Goal: Navigation & Orientation: Find specific page/section

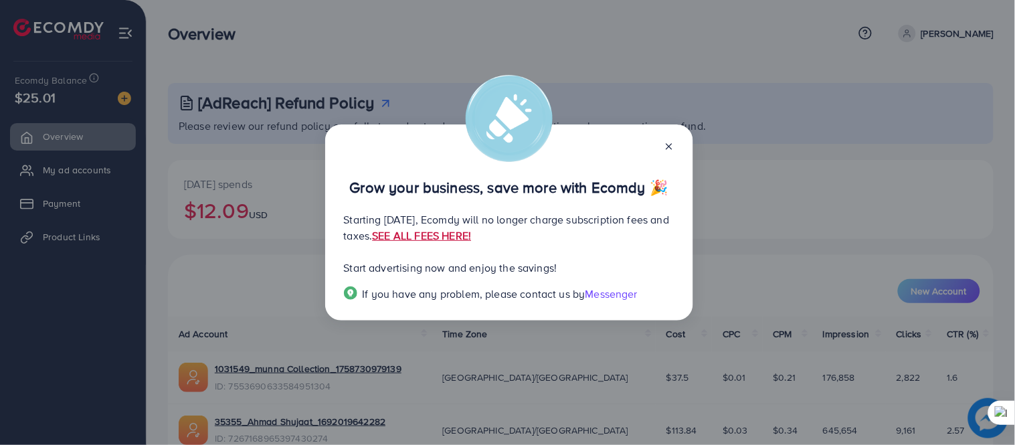
click at [471, 235] on link "SEE ALL FEES HERE!" at bounding box center [421, 235] width 99 height 15
click at [661, 151] on div at bounding box center [663, 145] width 21 height 15
click at [665, 143] on icon at bounding box center [669, 146] width 11 height 11
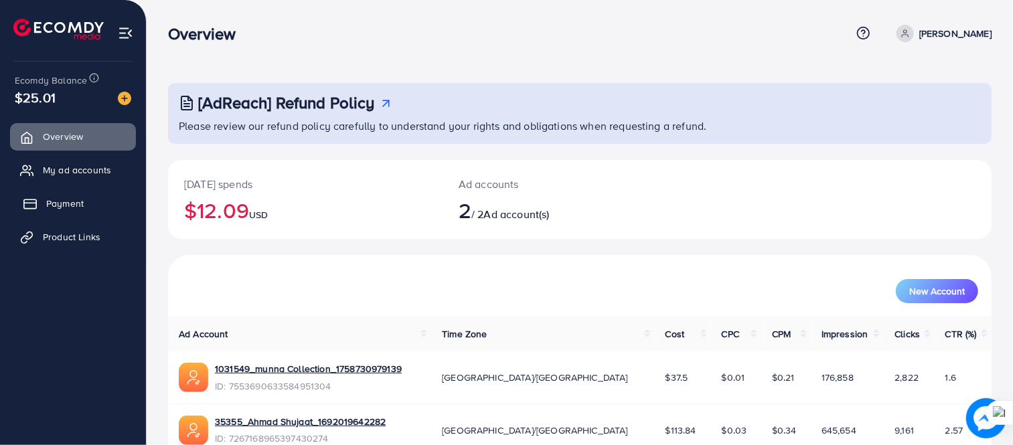
click at [77, 210] on span "Payment" at bounding box center [64, 203] width 37 height 13
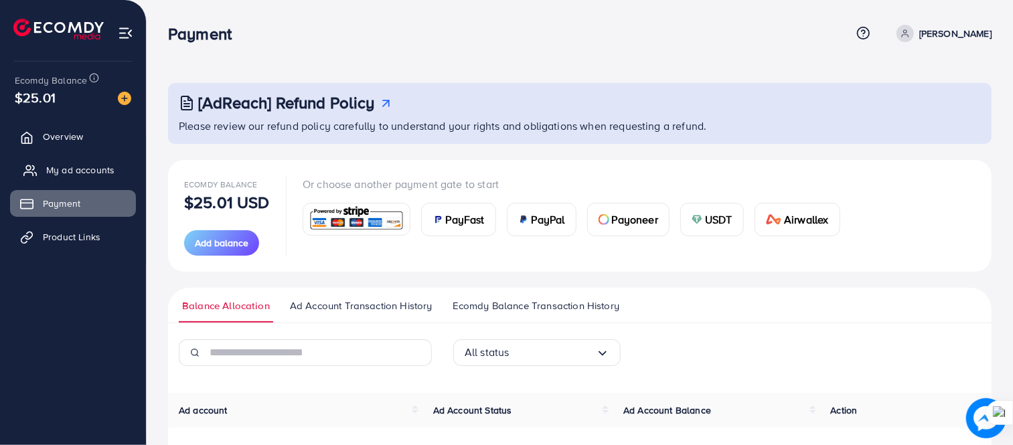
click at [88, 172] on span "My ad accounts" at bounding box center [80, 169] width 68 height 13
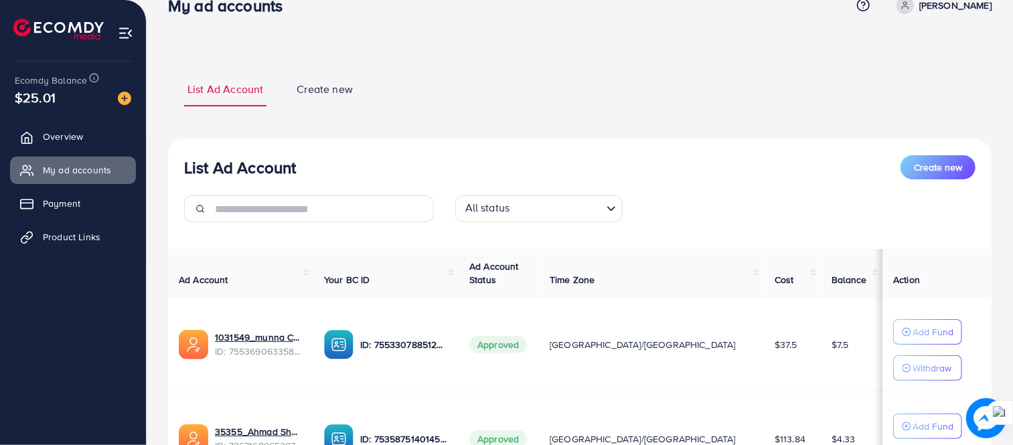
scroll to position [165, 0]
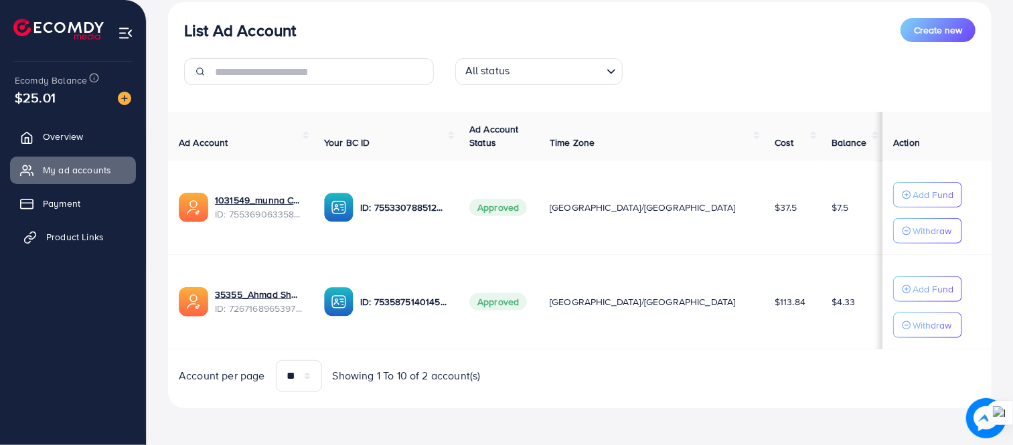
click at [59, 245] on link "Product Links" at bounding box center [73, 237] width 126 height 27
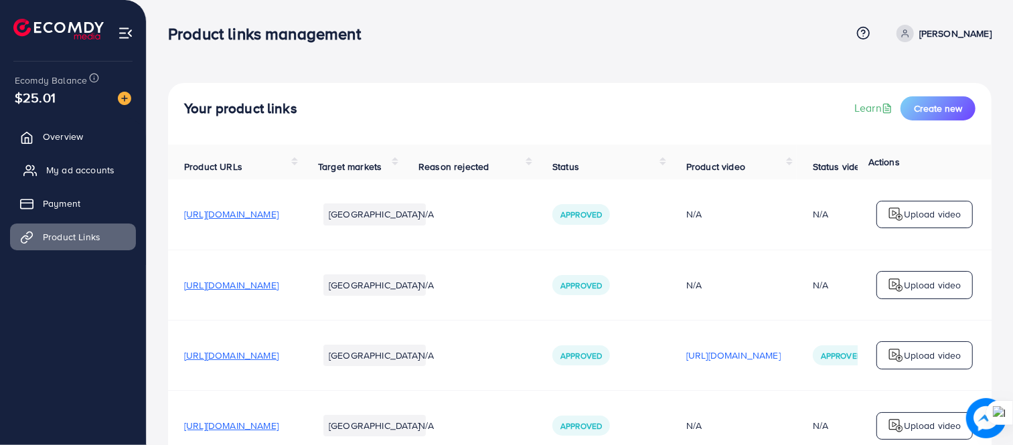
click at [79, 177] on span "My ad accounts" at bounding box center [80, 169] width 68 height 13
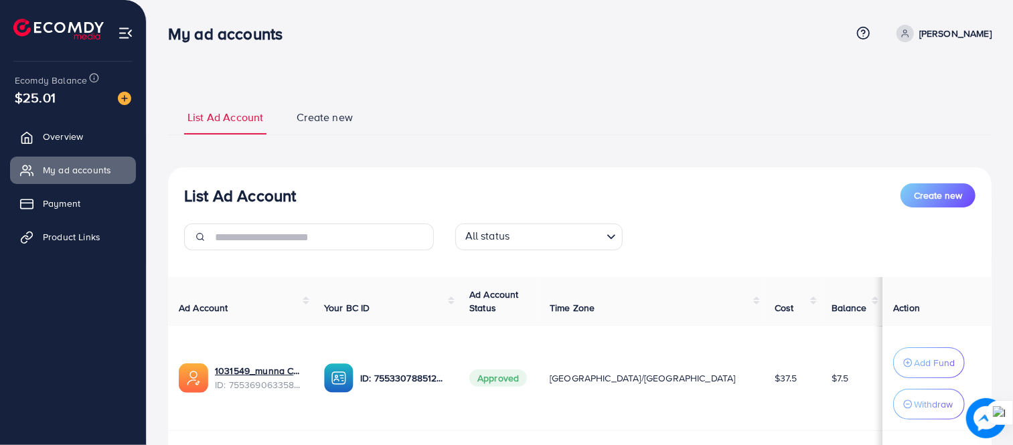
click at [322, 112] on span "Create new" at bounding box center [324, 117] width 56 height 15
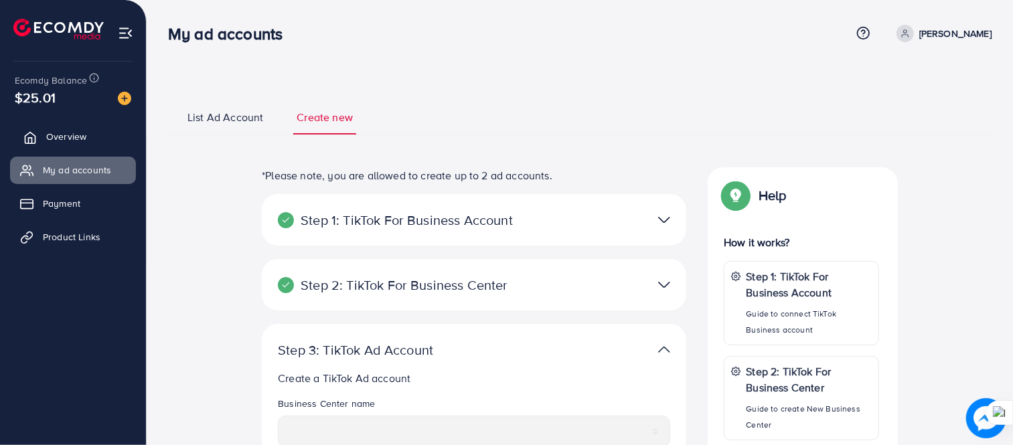
click at [94, 134] on link "Overview" at bounding box center [73, 136] width 126 height 27
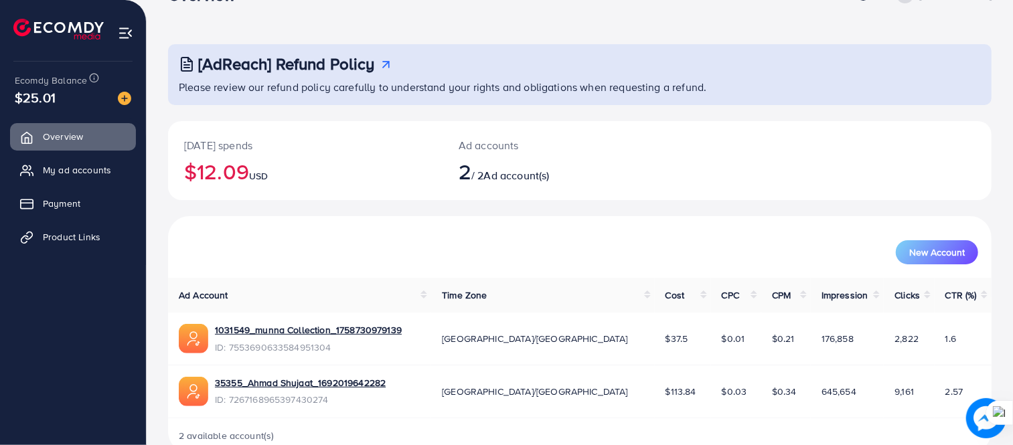
scroll to position [68, 0]
